Goal: Task Accomplishment & Management: Manage account settings

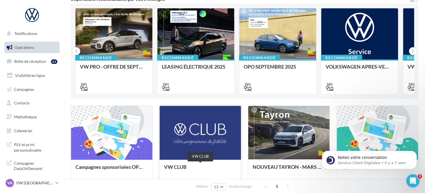
scroll to position [56, 0]
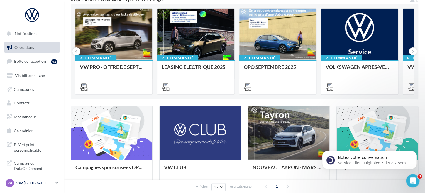
click at [42, 184] on p "VW [GEOGRAPHIC_DATA][PERSON_NAME]" at bounding box center [34, 184] width 37 height 6
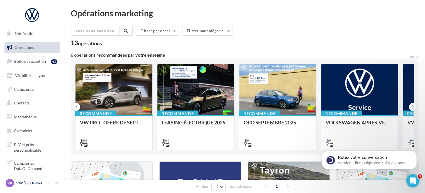
click at [50, 183] on p "VW [GEOGRAPHIC_DATA][PERSON_NAME]" at bounding box center [34, 184] width 37 height 6
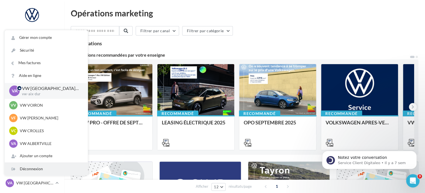
click at [32, 170] on div "Déconnexion" at bounding box center [46, 169] width 83 height 13
